Goal: Task Accomplishment & Management: Manage account settings

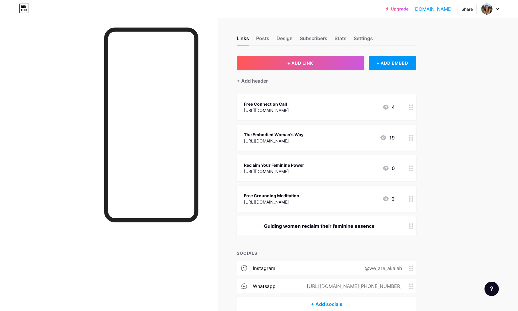
click at [289, 109] on div "[URL][DOMAIN_NAME]" at bounding box center [266, 110] width 45 height 6
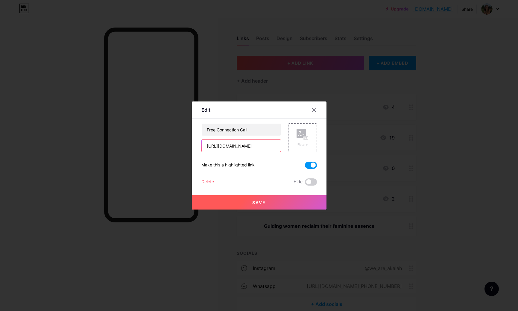
click at [261, 144] on input "[URL][DOMAIN_NAME]" at bounding box center [241, 146] width 79 height 12
click at [315, 108] on icon at bounding box center [313, 109] width 3 height 3
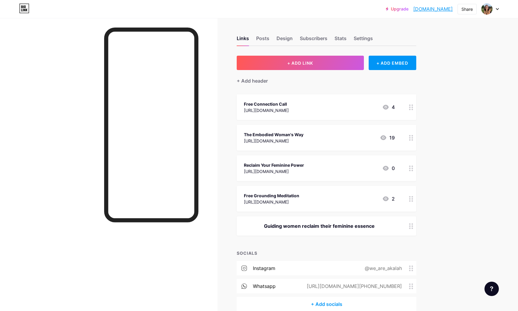
click at [288, 133] on div "The Embodied Woman's Way" at bounding box center [274, 134] width 60 height 6
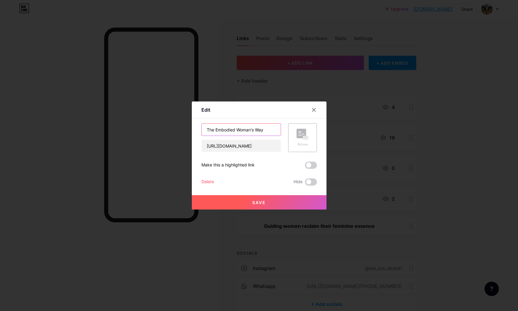
click at [252, 130] on input "The Embodied Woman's Way" at bounding box center [241, 130] width 79 height 12
click at [252, 148] on input "[URL][DOMAIN_NAME]" at bounding box center [241, 146] width 79 height 12
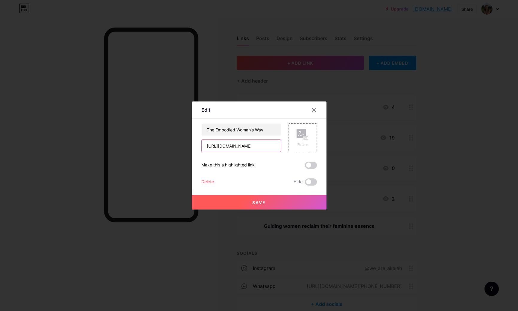
click at [252, 148] on input "[URL][DOMAIN_NAME]" at bounding box center [241, 146] width 79 height 12
click at [315, 109] on icon at bounding box center [313, 109] width 5 height 5
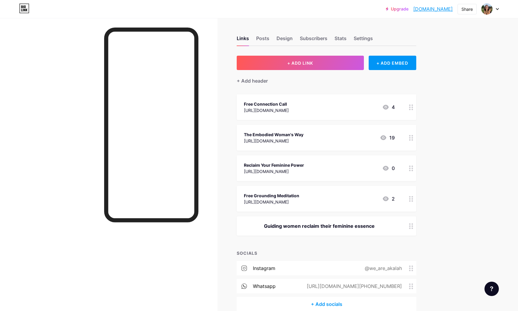
click at [275, 140] on div "[URL][DOMAIN_NAME]" at bounding box center [274, 141] width 60 height 6
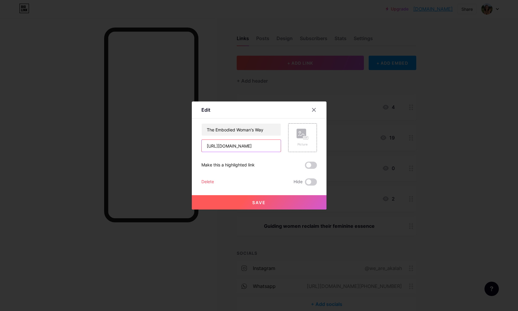
click at [250, 146] on input "[URL][DOMAIN_NAME]" at bounding box center [241, 146] width 79 height 12
click at [315, 112] on div at bounding box center [313, 109] width 11 height 11
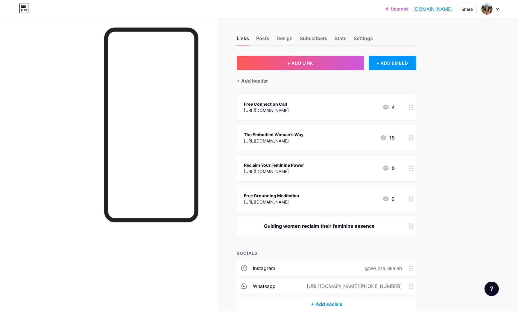
click at [295, 197] on div "Free Grounding Meditation" at bounding box center [271, 195] width 55 height 6
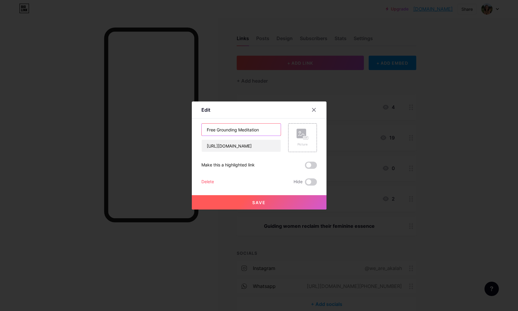
click at [251, 129] on input "Free Grounding Meditation" at bounding box center [241, 130] width 79 height 12
click at [257, 145] on input "[URL][DOMAIN_NAME]" at bounding box center [241, 146] width 79 height 12
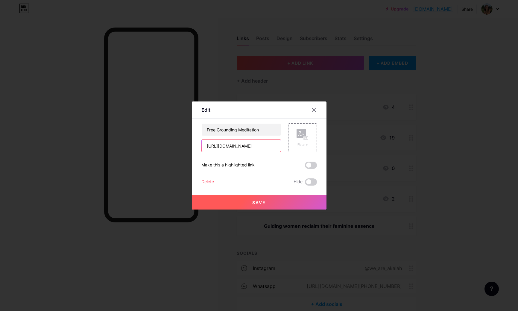
click at [257, 145] on input "[URL][DOMAIN_NAME]" at bounding box center [241, 146] width 79 height 12
click at [316, 111] on icon at bounding box center [313, 109] width 5 height 5
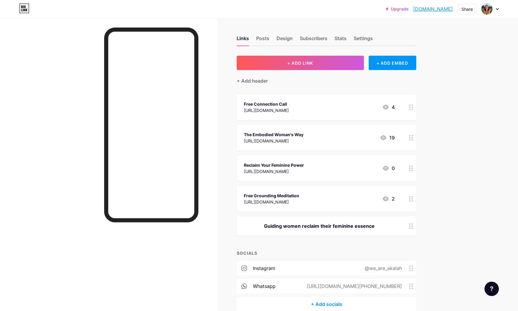
click at [289, 111] on div "[URL][DOMAIN_NAME]" at bounding box center [266, 110] width 45 height 6
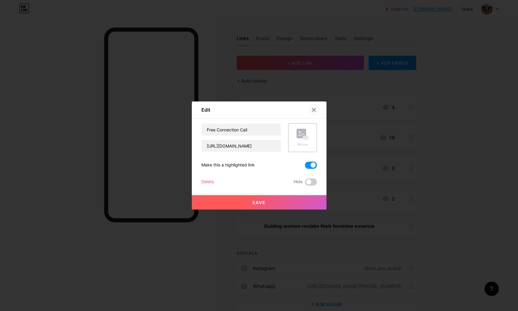
click at [314, 110] on icon at bounding box center [313, 109] width 5 height 5
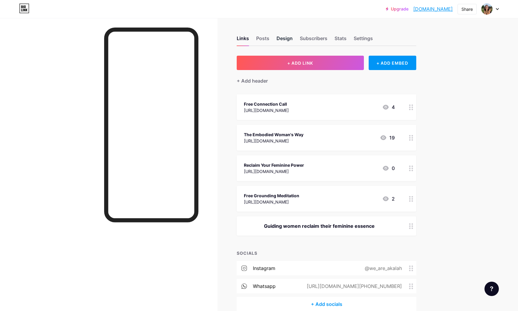
click at [287, 36] on div "Design" at bounding box center [284, 40] width 16 height 11
click at [283, 41] on div "Design" at bounding box center [284, 40] width 16 height 11
click at [263, 41] on div "Posts" at bounding box center [262, 40] width 13 height 11
click at [286, 38] on div "Design" at bounding box center [284, 40] width 16 height 11
click at [365, 38] on div "Settings" at bounding box center [363, 40] width 19 height 11
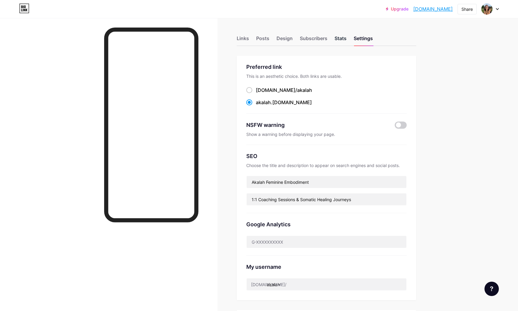
click at [340, 39] on div "Stats" at bounding box center [341, 40] width 12 height 11
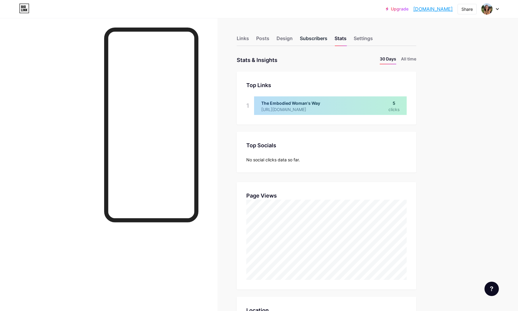
click at [311, 37] on div "Subscribers" at bounding box center [314, 40] width 28 height 11
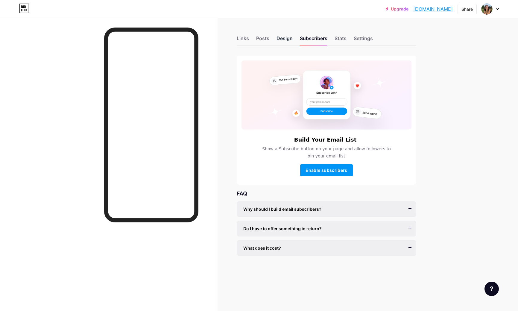
click at [285, 39] on div "Design" at bounding box center [284, 40] width 16 height 11
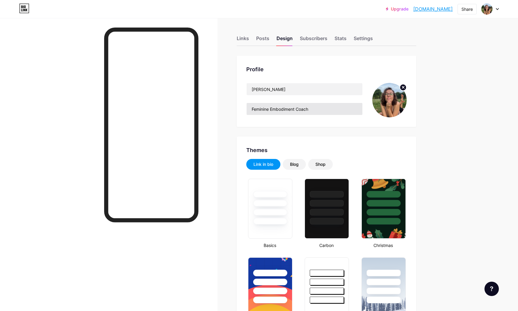
type input "#f9eade"
type input "#ba5638"
type input "#000000"
click at [261, 39] on div "Posts" at bounding box center [262, 40] width 13 height 11
